Goal: Task Accomplishment & Management: Manage account settings

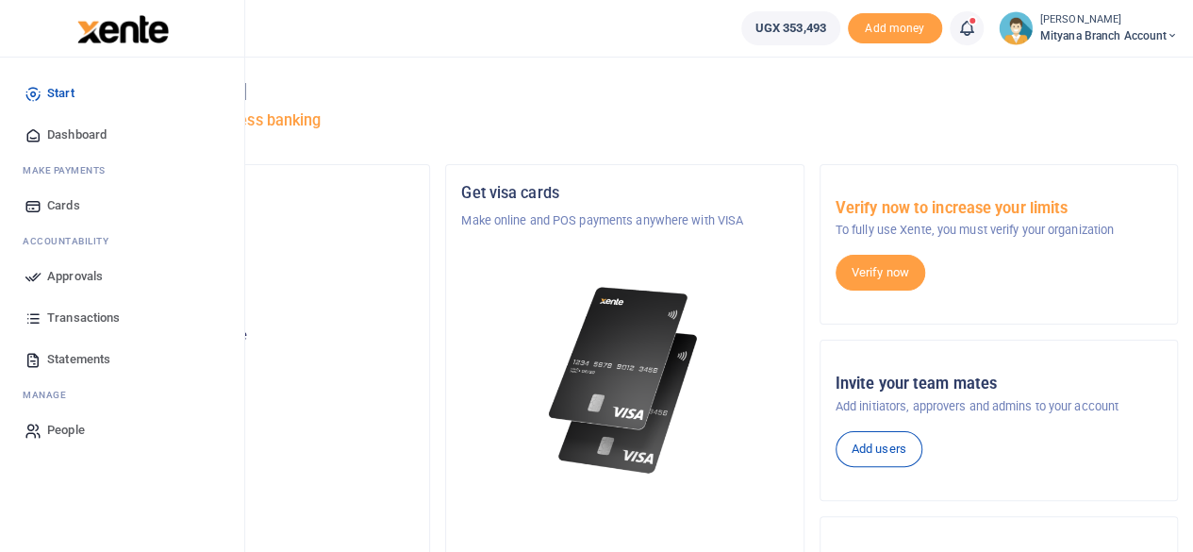
click at [77, 272] on span "Approvals" at bounding box center [75, 276] width 56 height 19
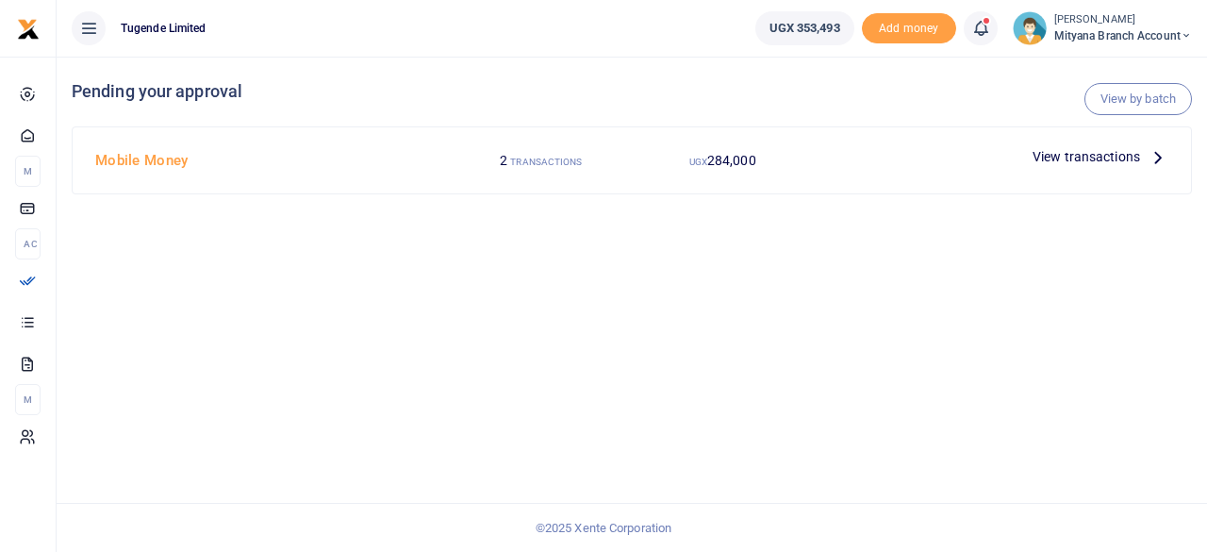
click at [1160, 146] on icon at bounding box center [1157, 156] width 21 height 21
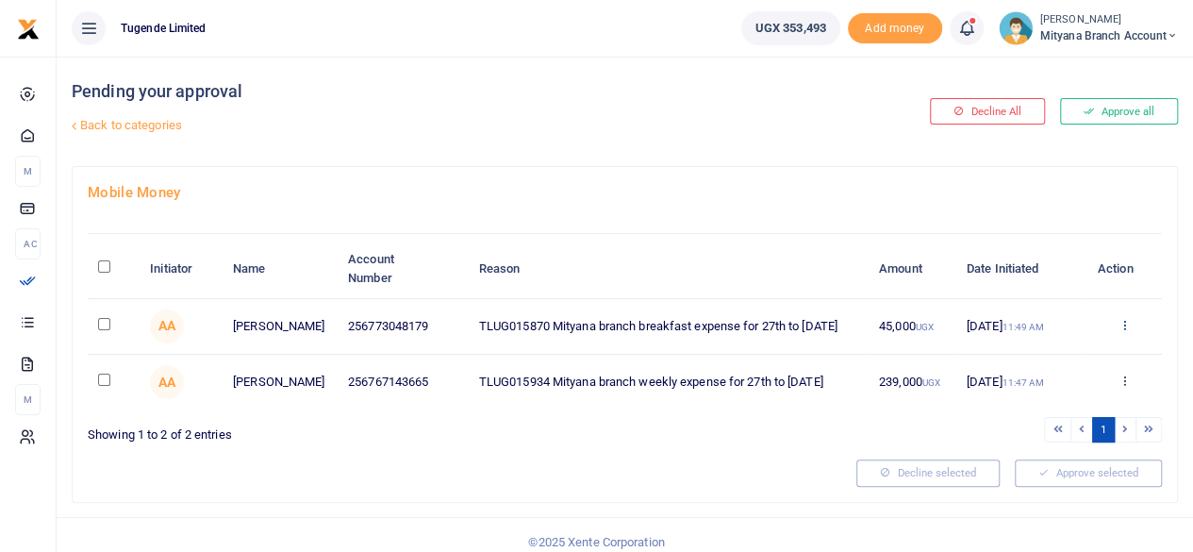
click at [1121, 320] on icon at bounding box center [1123, 324] width 12 height 13
click at [1035, 356] on link "Approve" at bounding box center [1054, 357] width 149 height 26
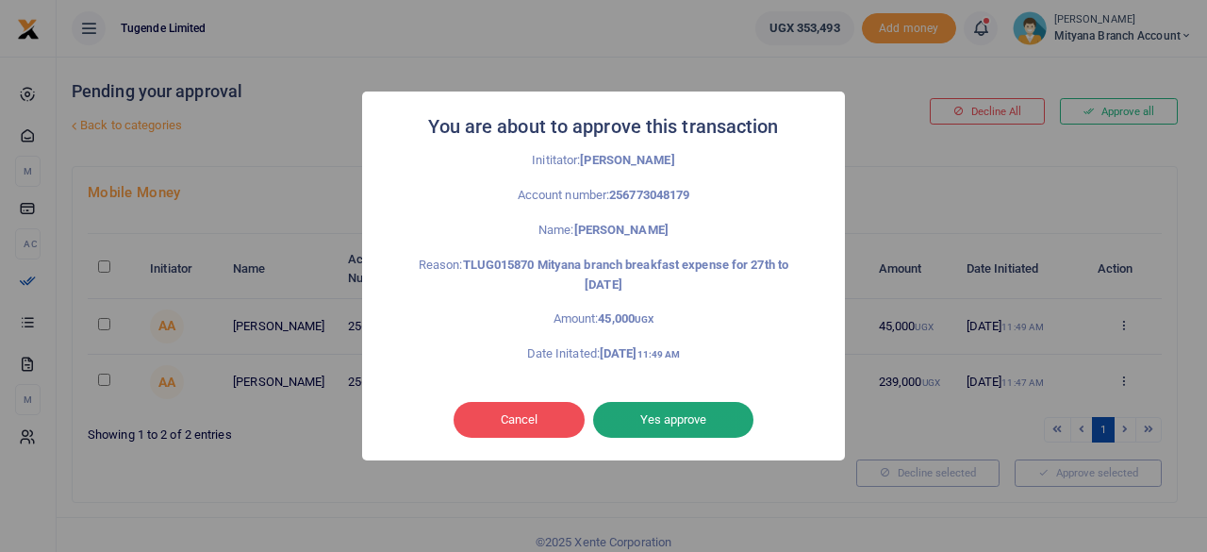
click at [645, 413] on button "Yes approve" at bounding box center [673, 420] width 160 height 36
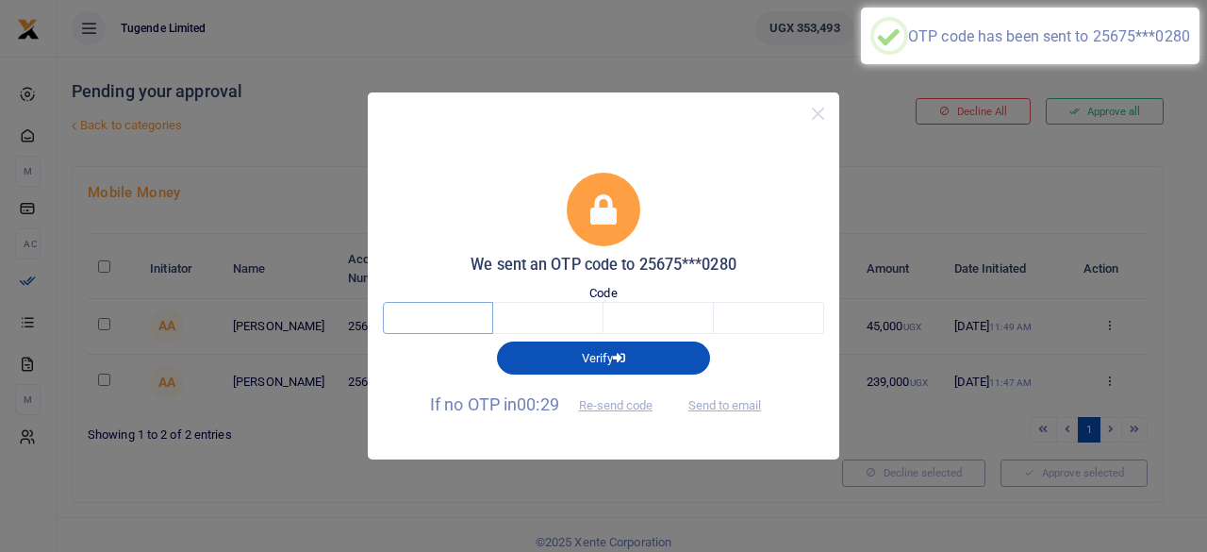
click at [455, 314] on input "text" at bounding box center [438, 318] width 110 height 32
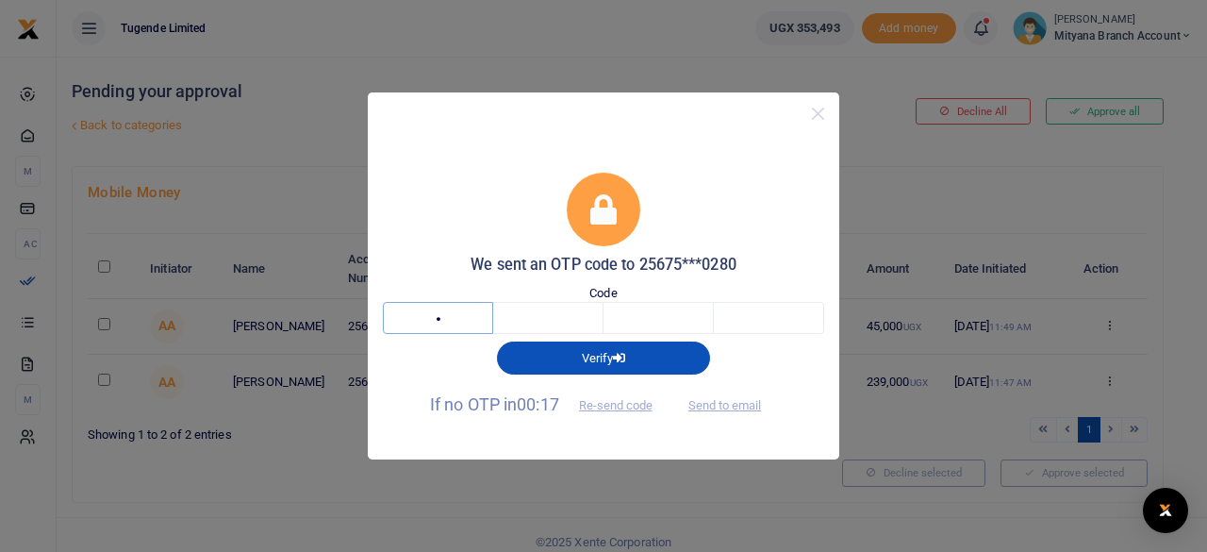
type input "6"
type input "3"
type input "5"
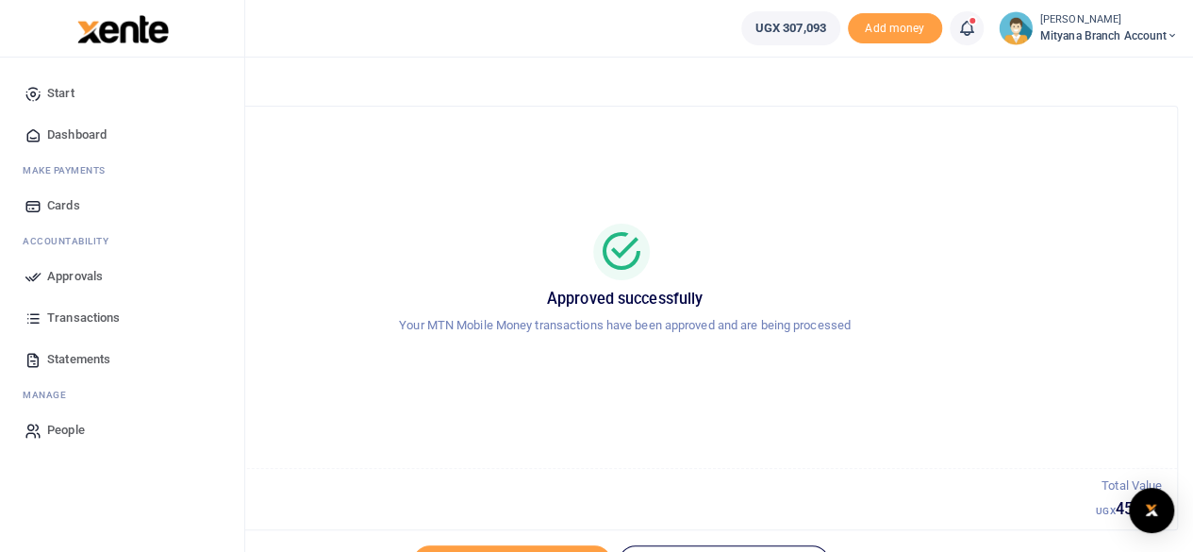
click at [76, 272] on span "Approvals" at bounding box center [75, 276] width 56 height 19
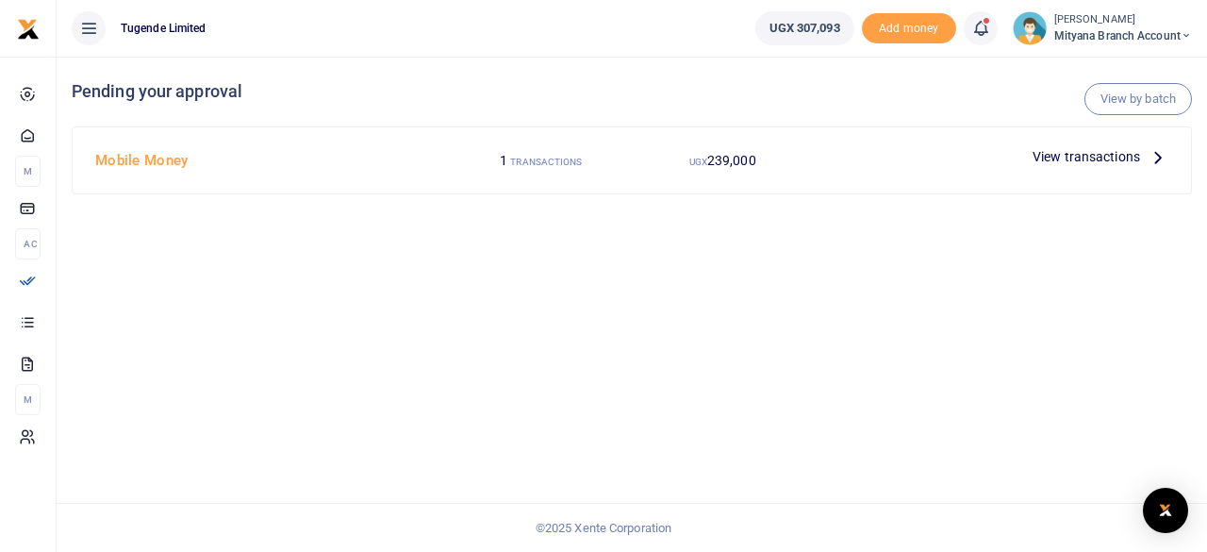
click at [1157, 151] on icon at bounding box center [1157, 156] width 21 height 21
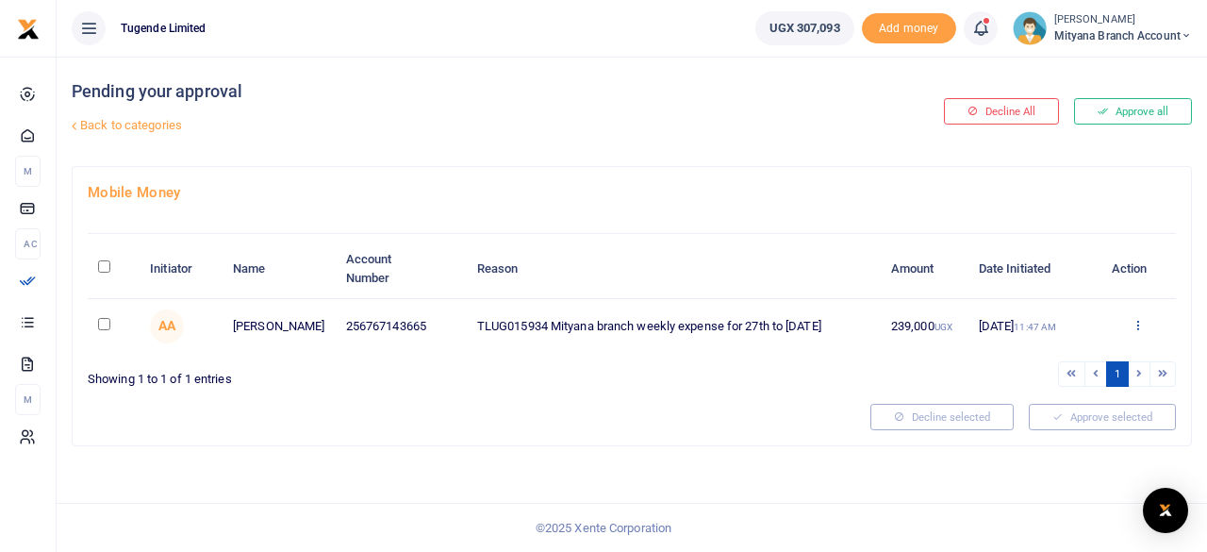
click at [1137, 318] on icon at bounding box center [1137, 324] width 12 height 13
click at [1047, 334] on link "Approve" at bounding box center [1069, 338] width 149 height 26
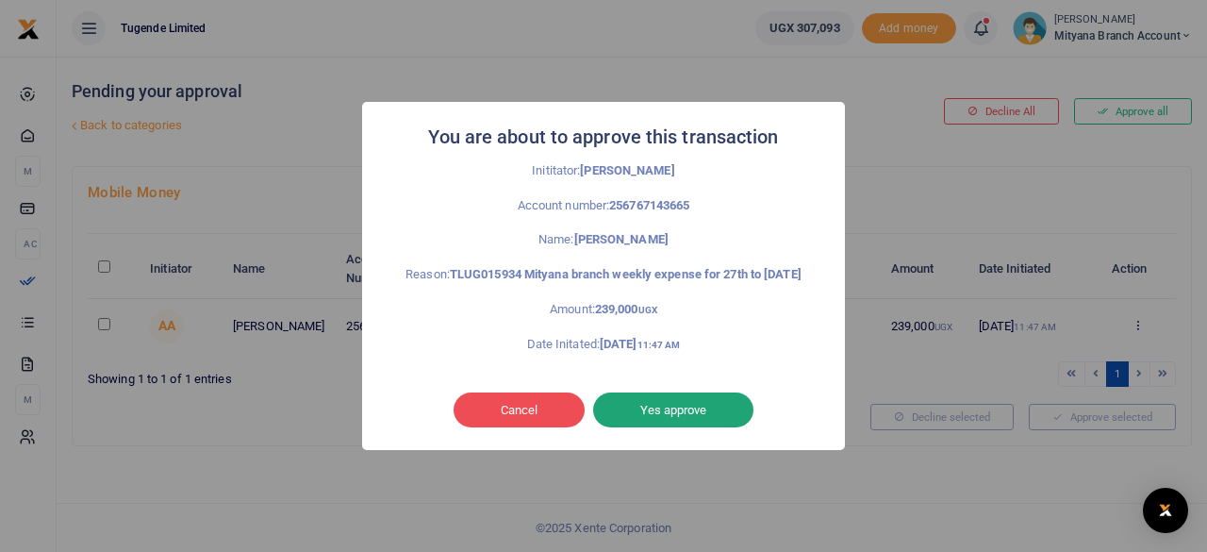
click at [647, 412] on button "Yes approve" at bounding box center [673, 410] width 160 height 36
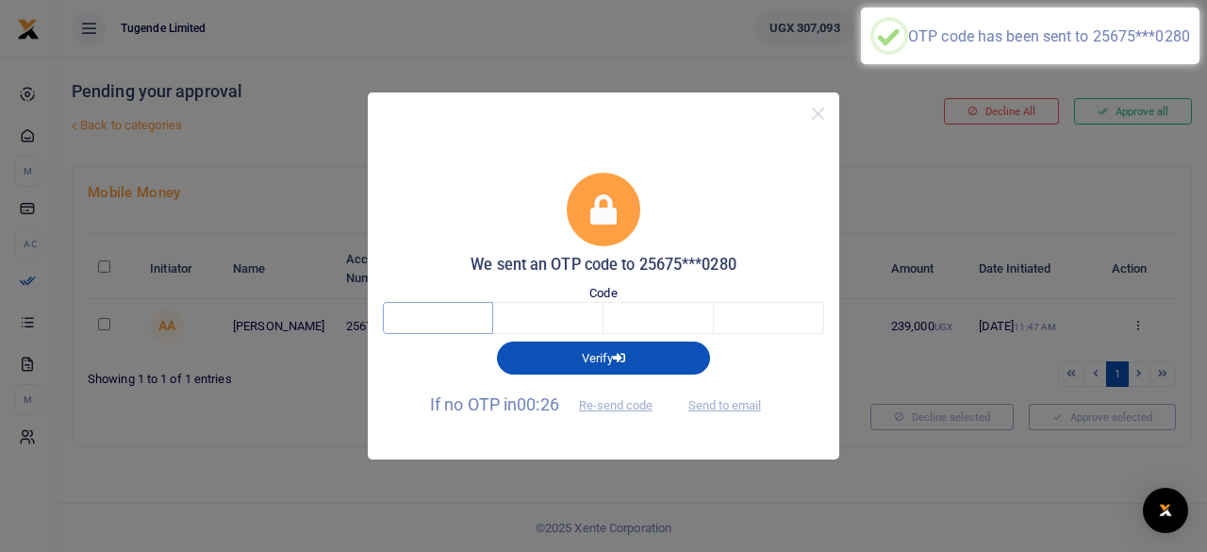
click at [451, 315] on input "text" at bounding box center [438, 318] width 110 height 32
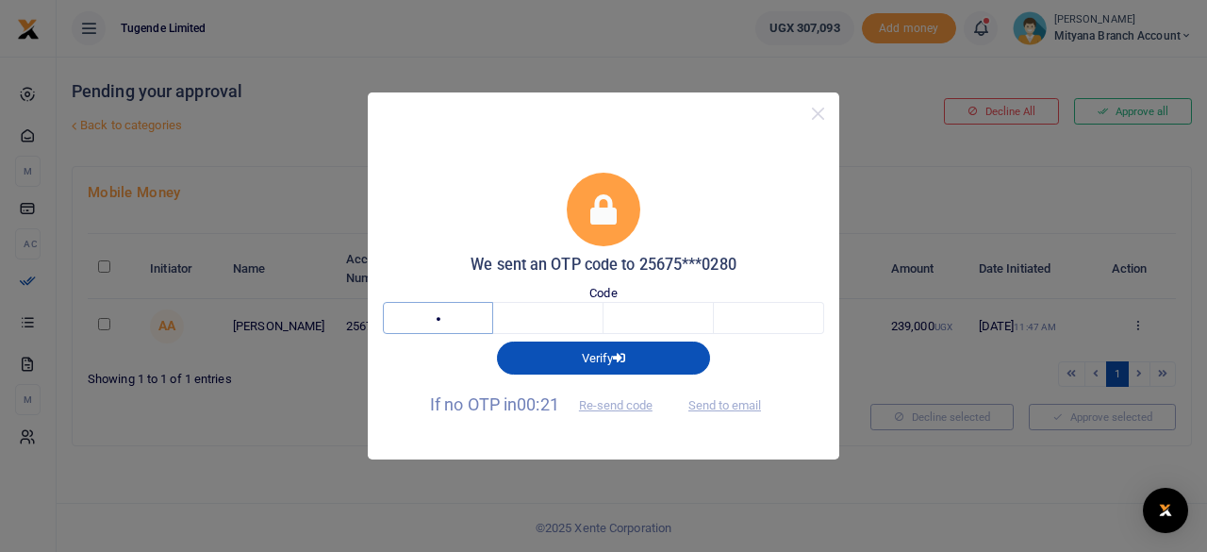
type input "5"
type input "8"
type input "9"
type input "5"
